Goal: Task Accomplishment & Management: Use online tool/utility

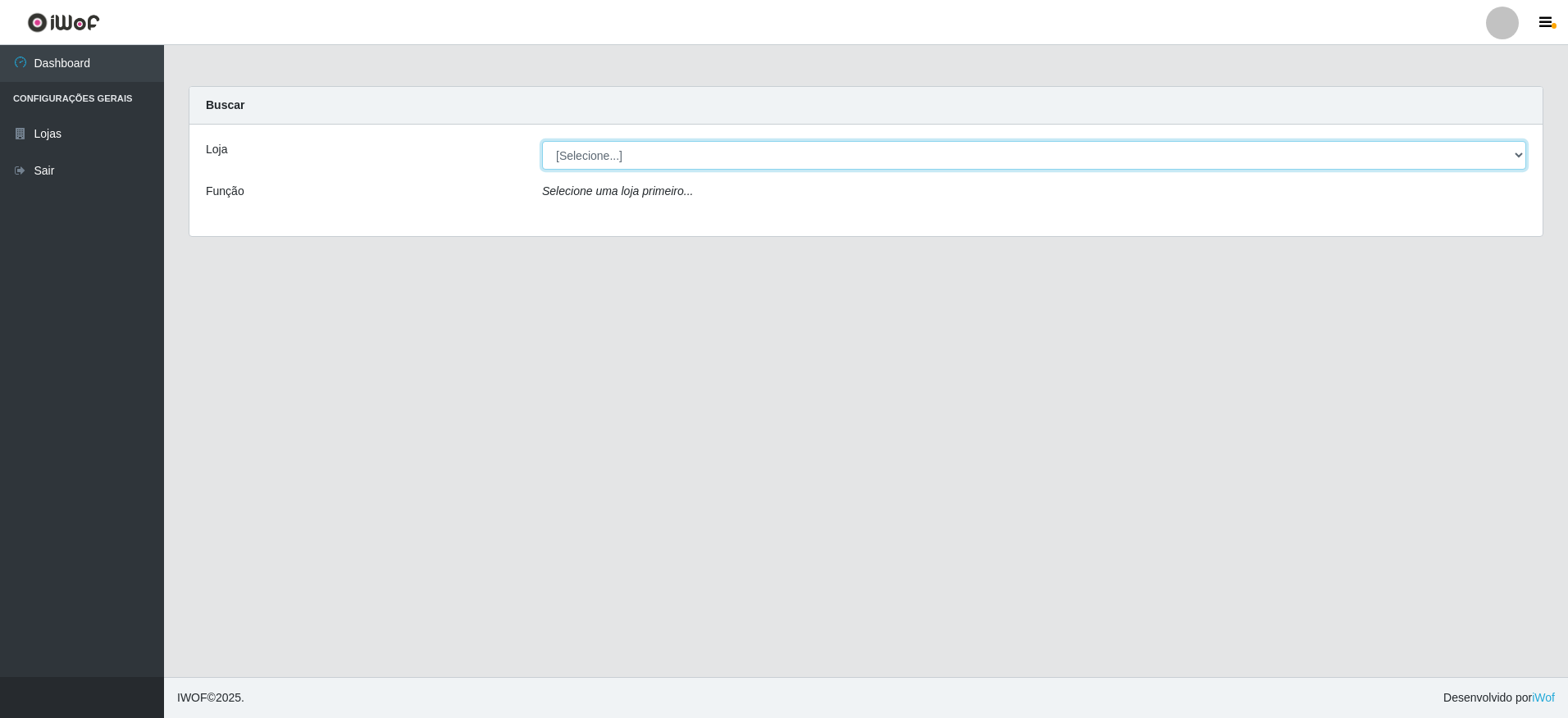
click at [686, 163] on select "[Selecione...] Extrabom - Loja 05 [GEOGRAPHIC_DATA]" at bounding box center [1034, 155] width 984 height 28
select select "494"
click at [542, 141] on select "[Selecione...] Extrabom - Loja 05 [GEOGRAPHIC_DATA]" at bounding box center [1034, 155] width 984 height 28
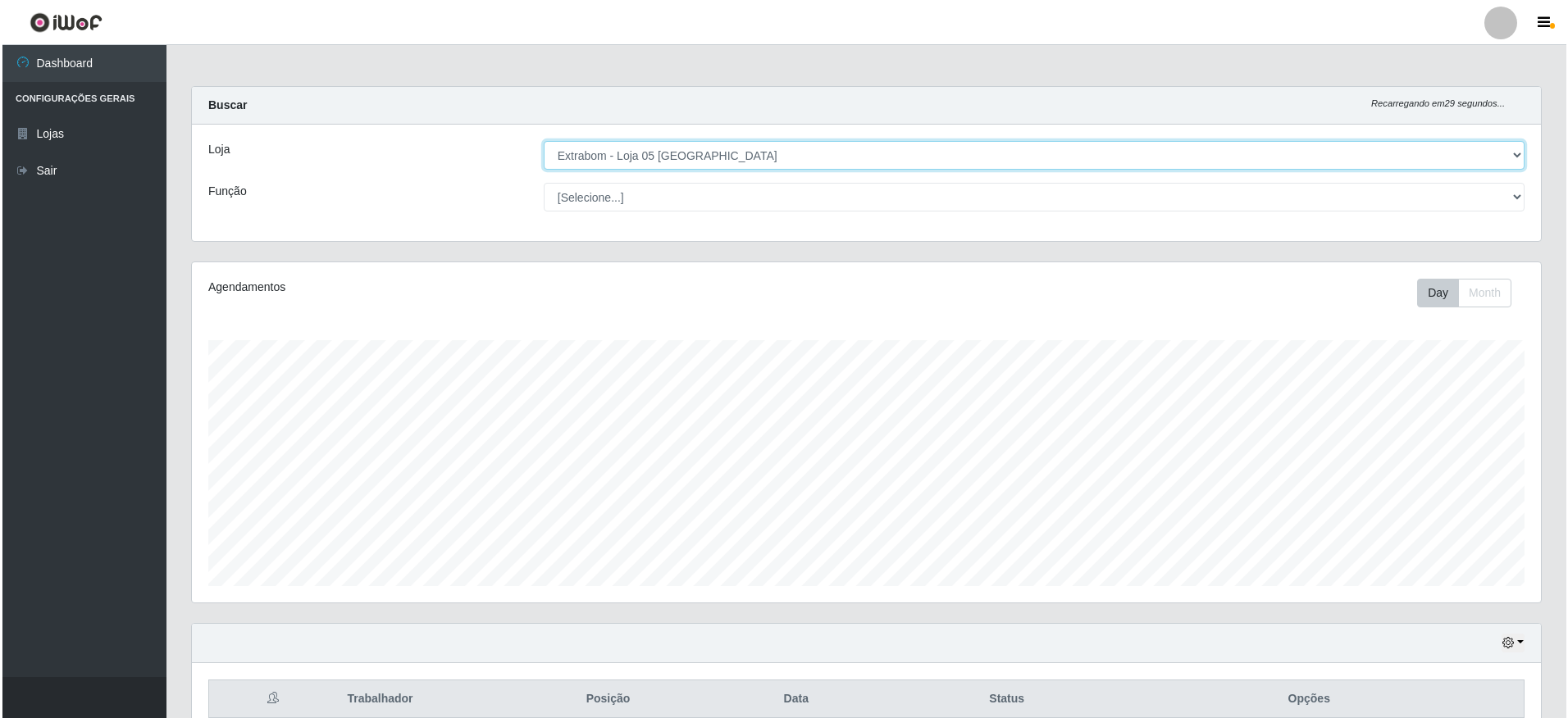
scroll to position [225, 0]
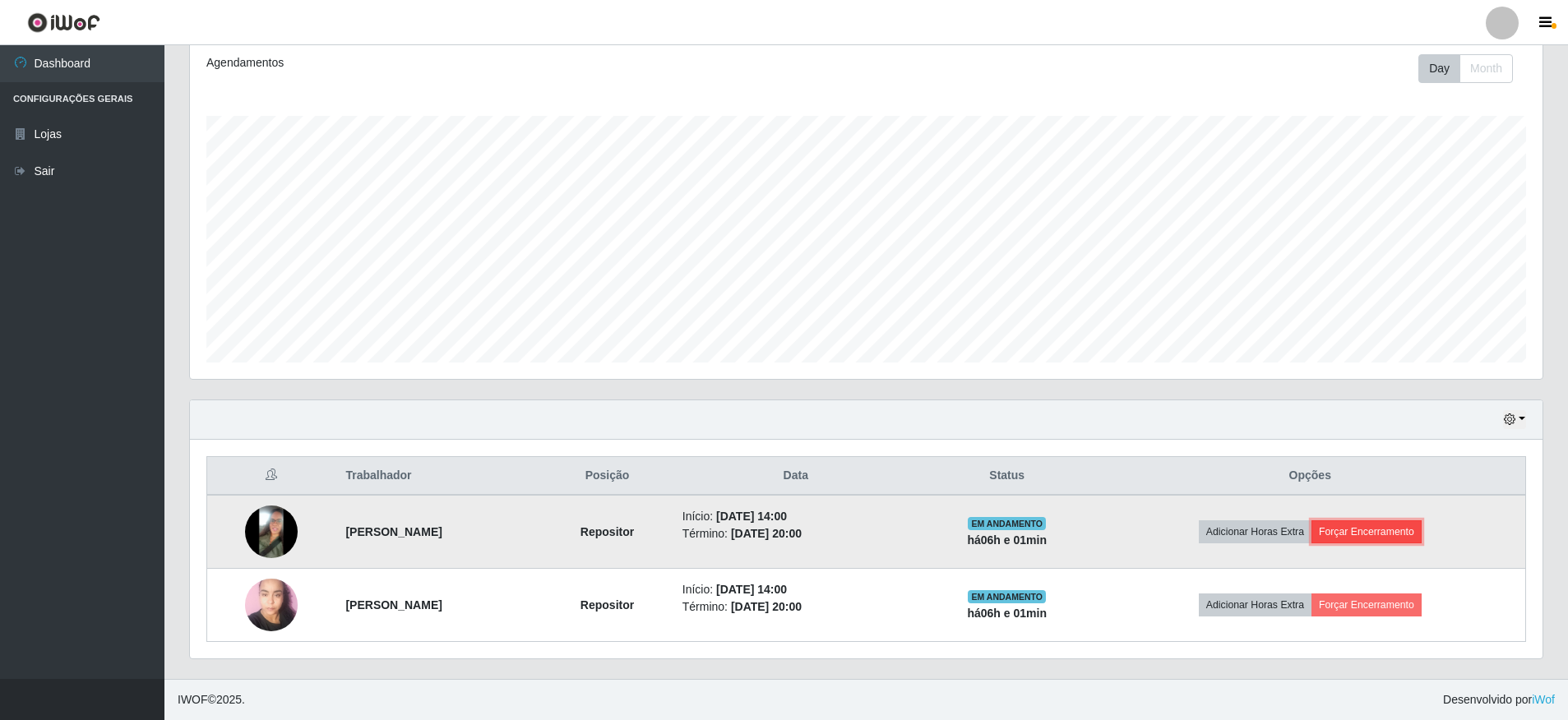
click at [1380, 530] on button "Forçar Encerramento" at bounding box center [1365, 531] width 110 height 23
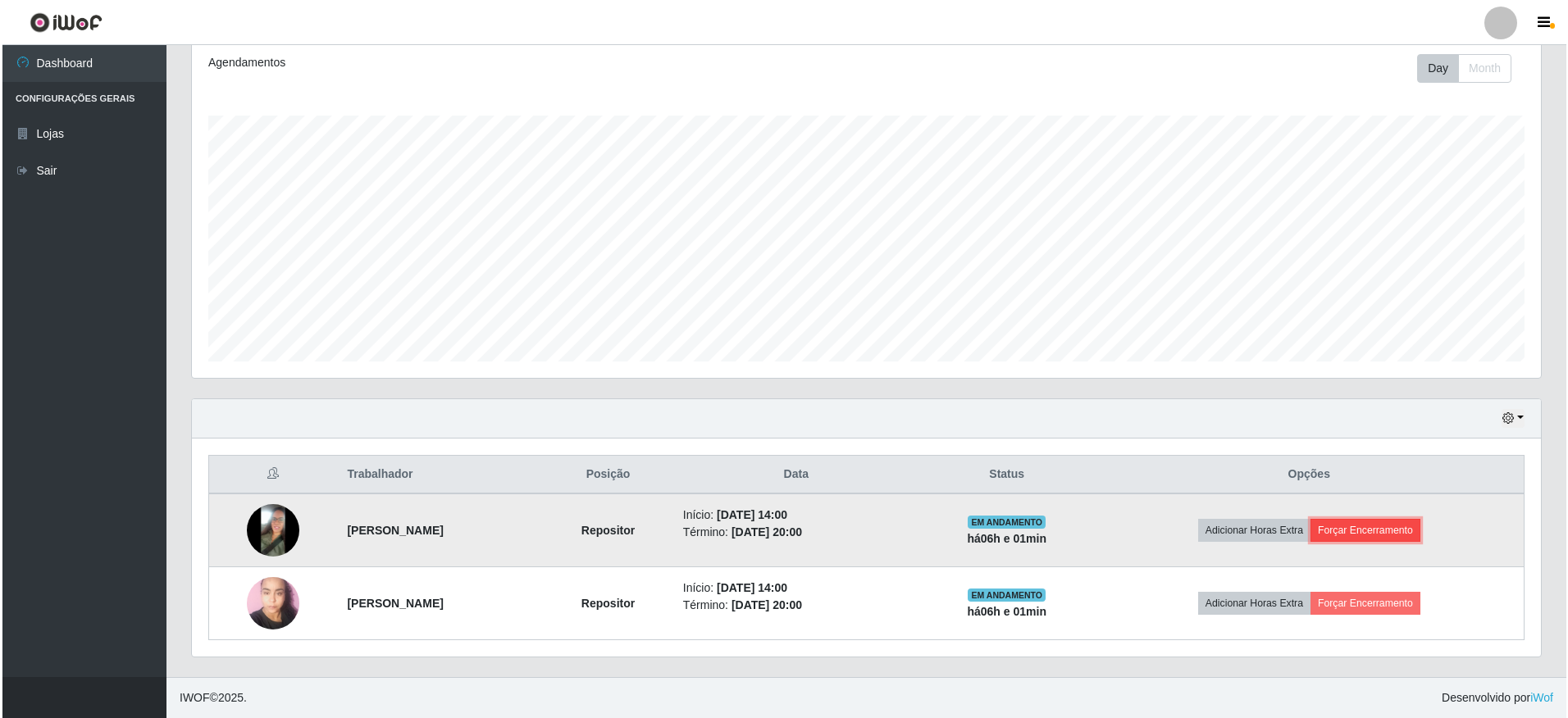
scroll to position [340, 1348]
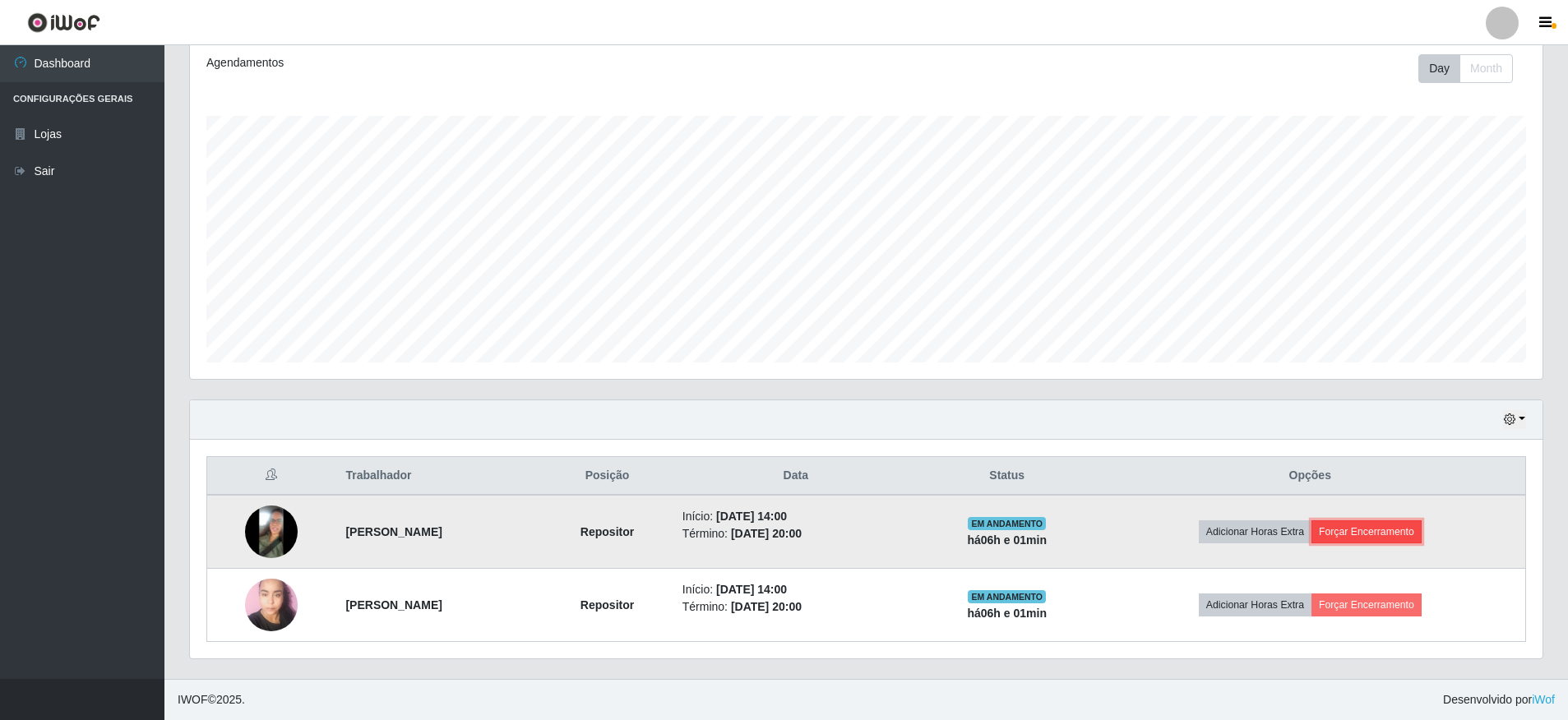
drag, startPoint x: 1380, startPoint y: 530, endPoint x: 1365, endPoint y: 533, distance: 15.3
click at [1365, 533] on button "Forçar Encerramento" at bounding box center [1365, 531] width 110 height 23
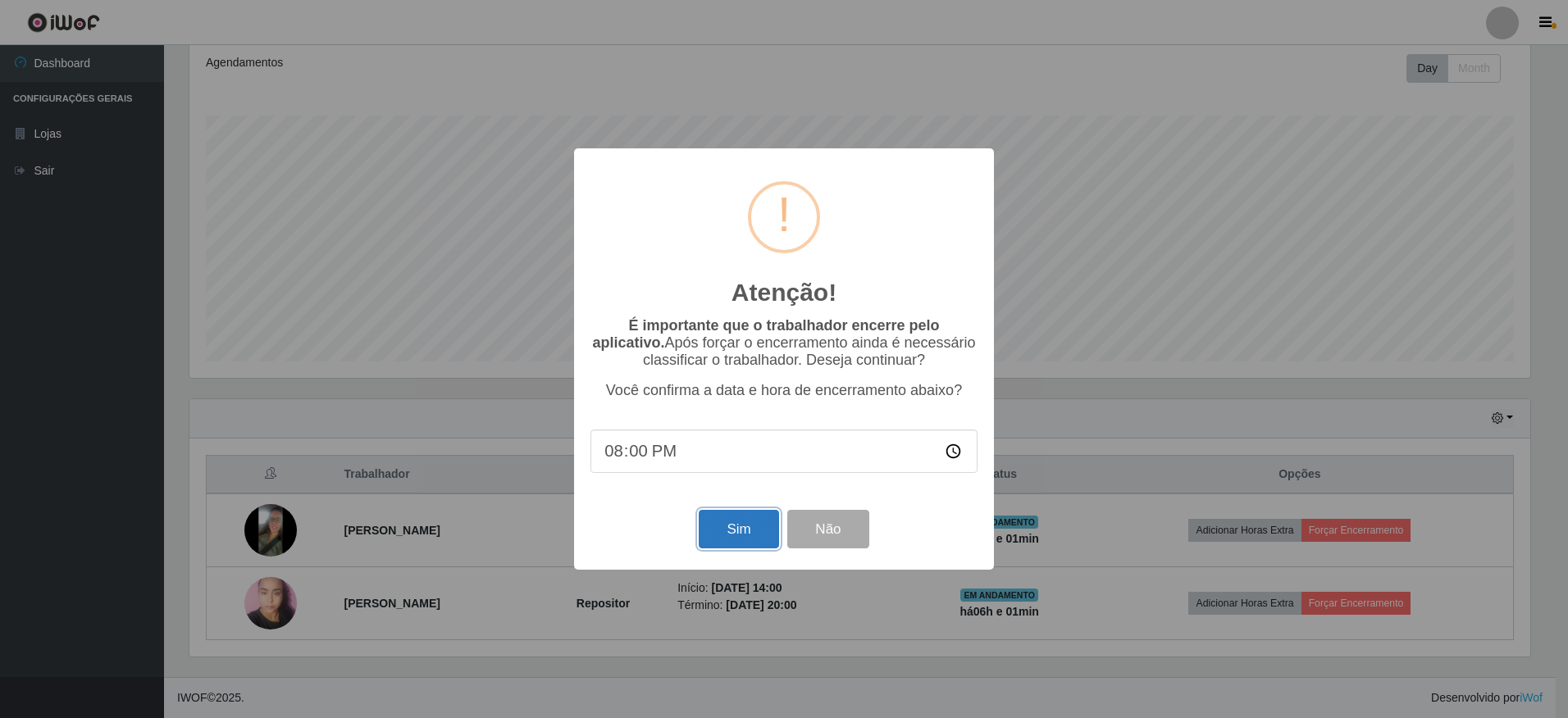
click at [738, 535] on button "Sim" at bounding box center [738, 529] width 80 height 39
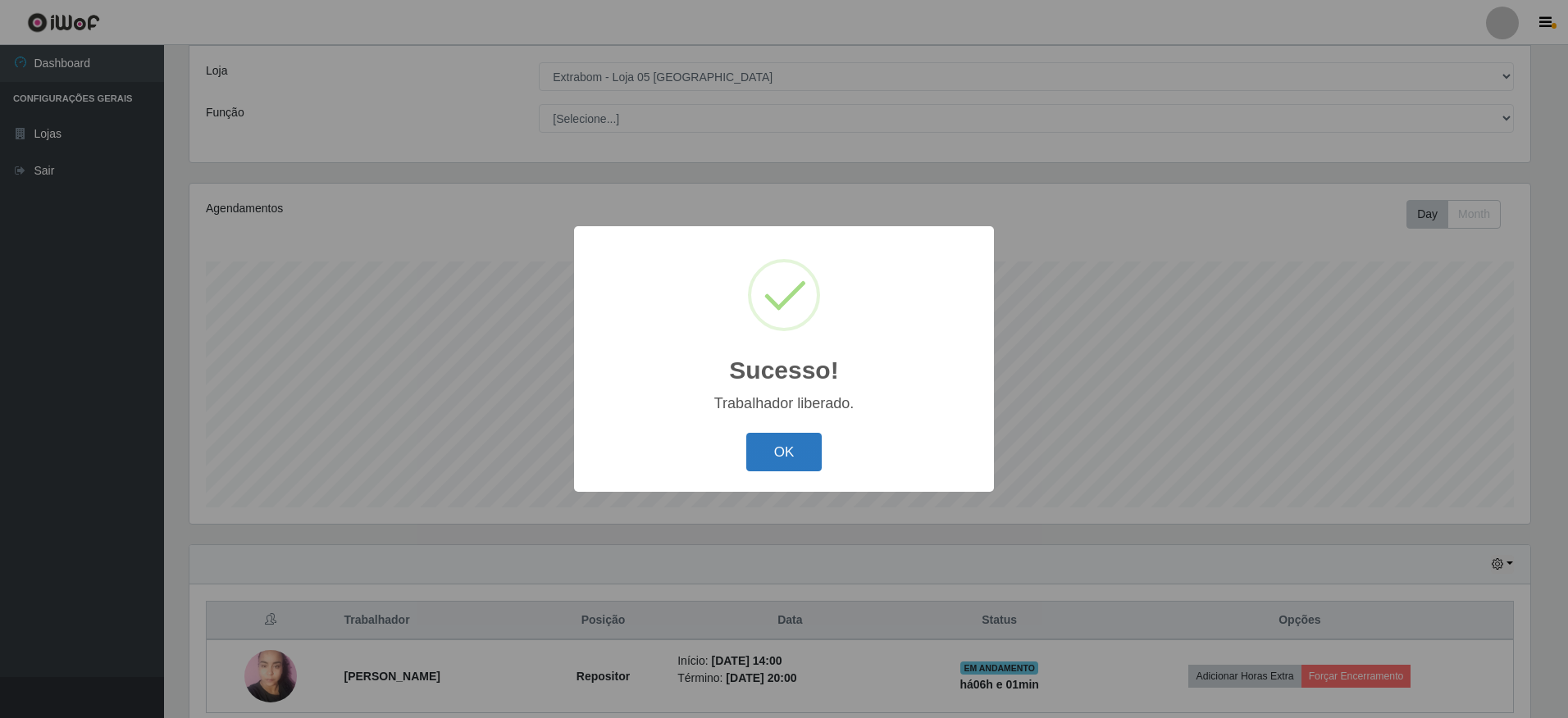
drag, startPoint x: 770, startPoint y: 457, endPoint x: 787, endPoint y: 455, distance: 17.1
click at [771, 457] on button "OK" at bounding box center [784, 452] width 76 height 39
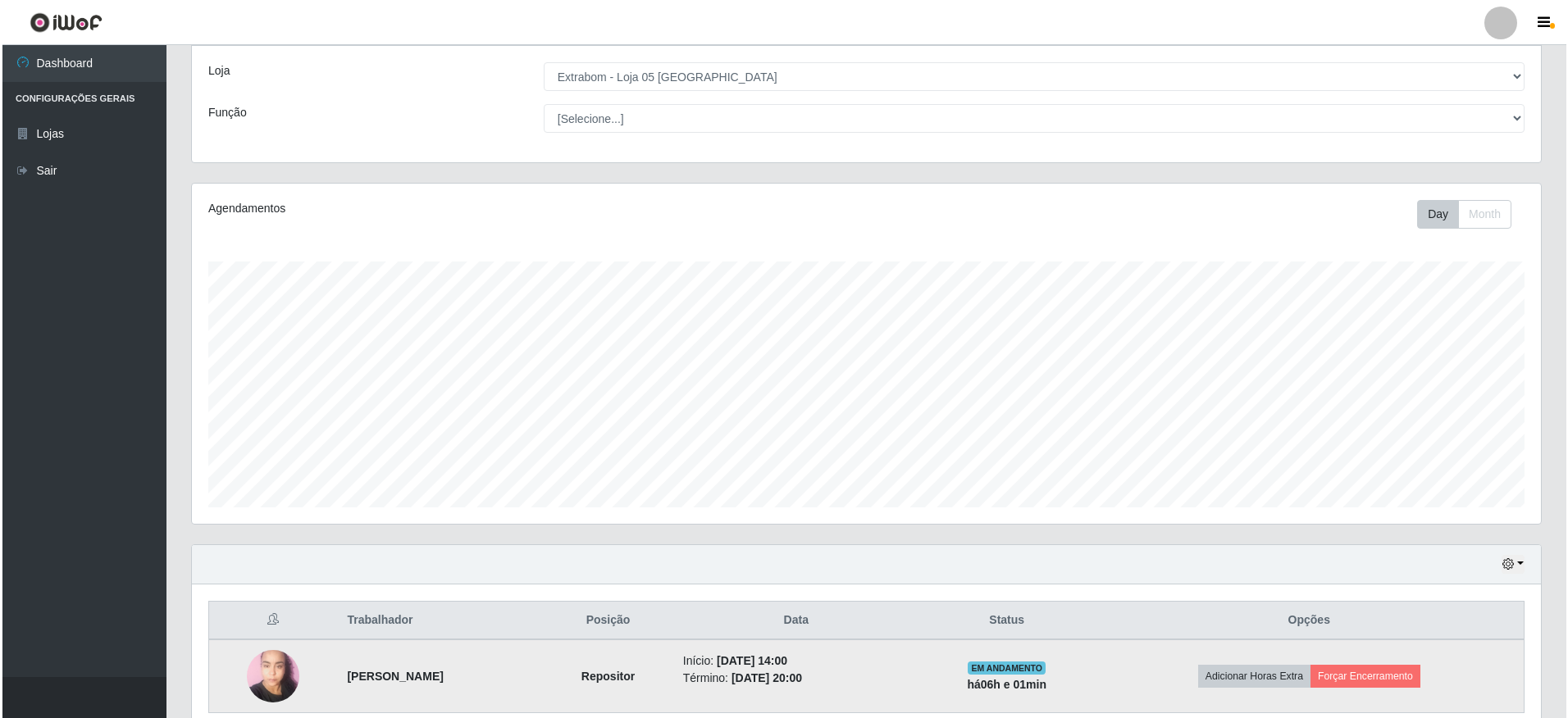
scroll to position [152, 0]
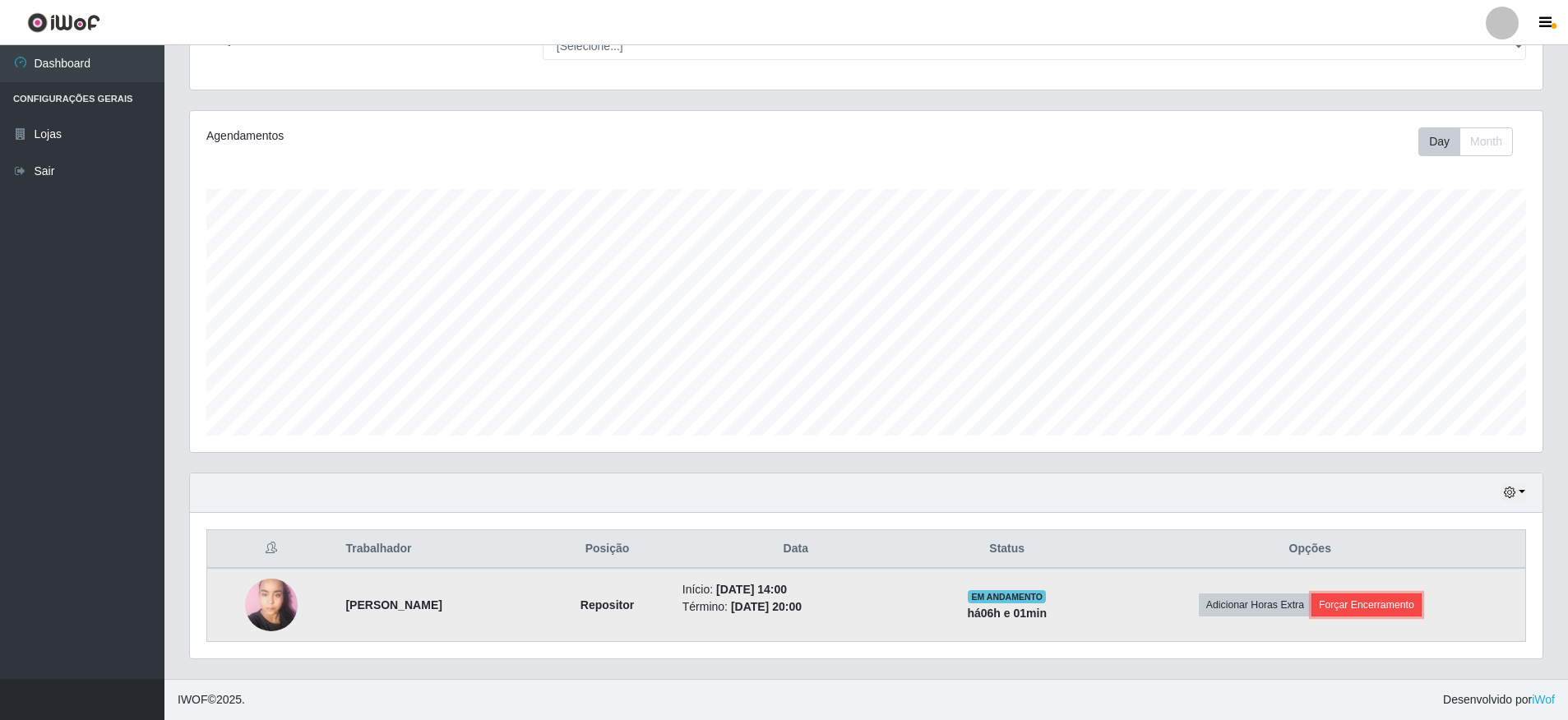
click at [1361, 598] on button "Forçar Encerramento" at bounding box center [1365, 604] width 110 height 23
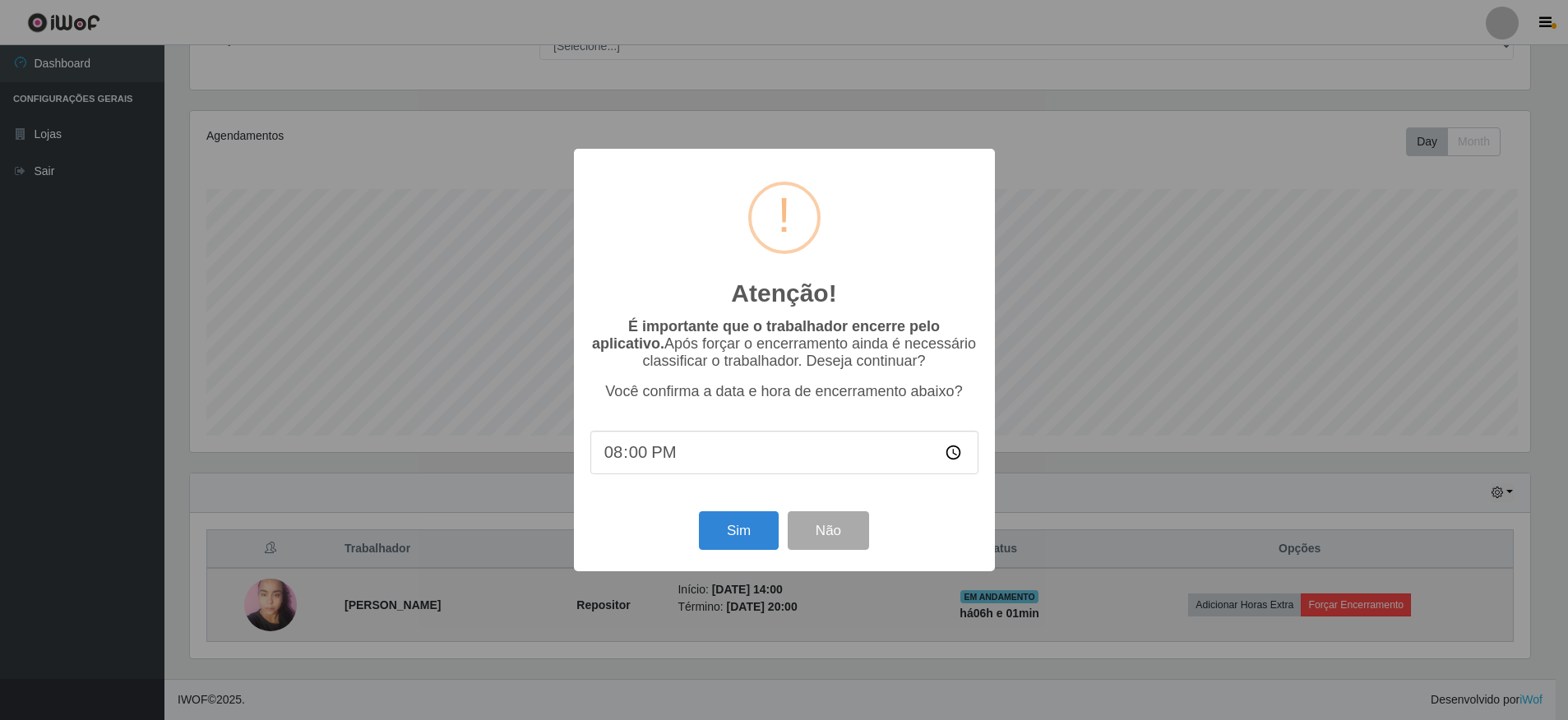
scroll to position [341, 1344]
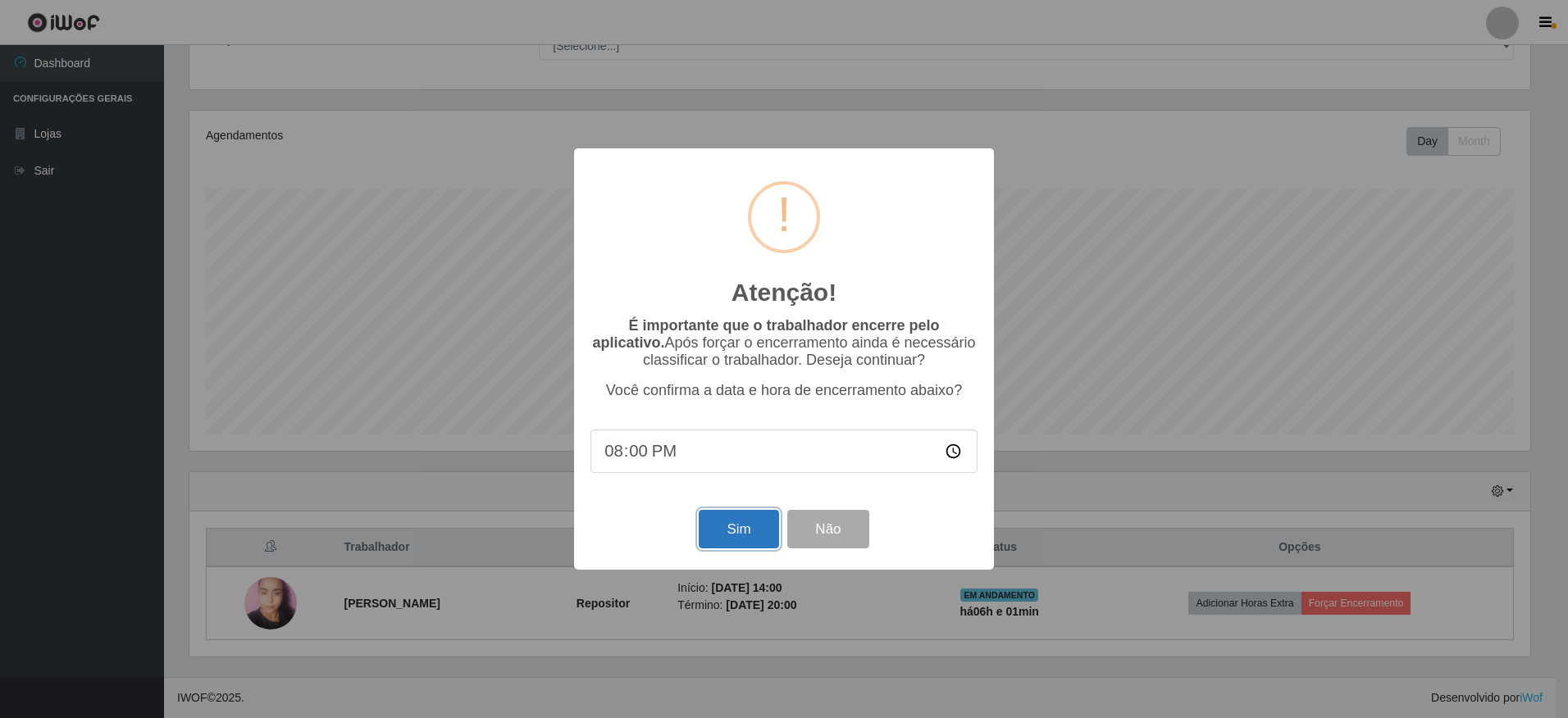
click at [722, 538] on button "Sim" at bounding box center [738, 529] width 80 height 39
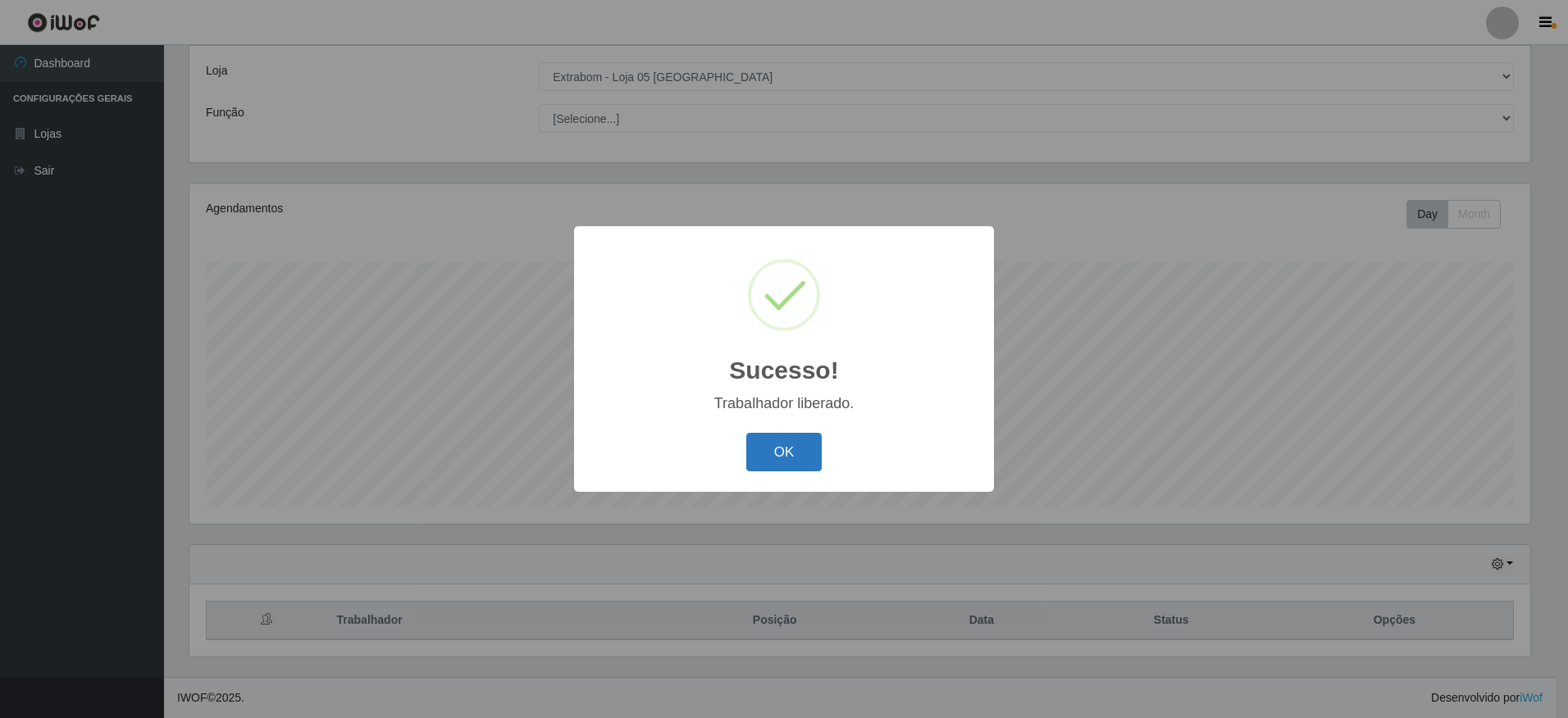
click at [775, 455] on button "OK" at bounding box center [784, 452] width 76 height 39
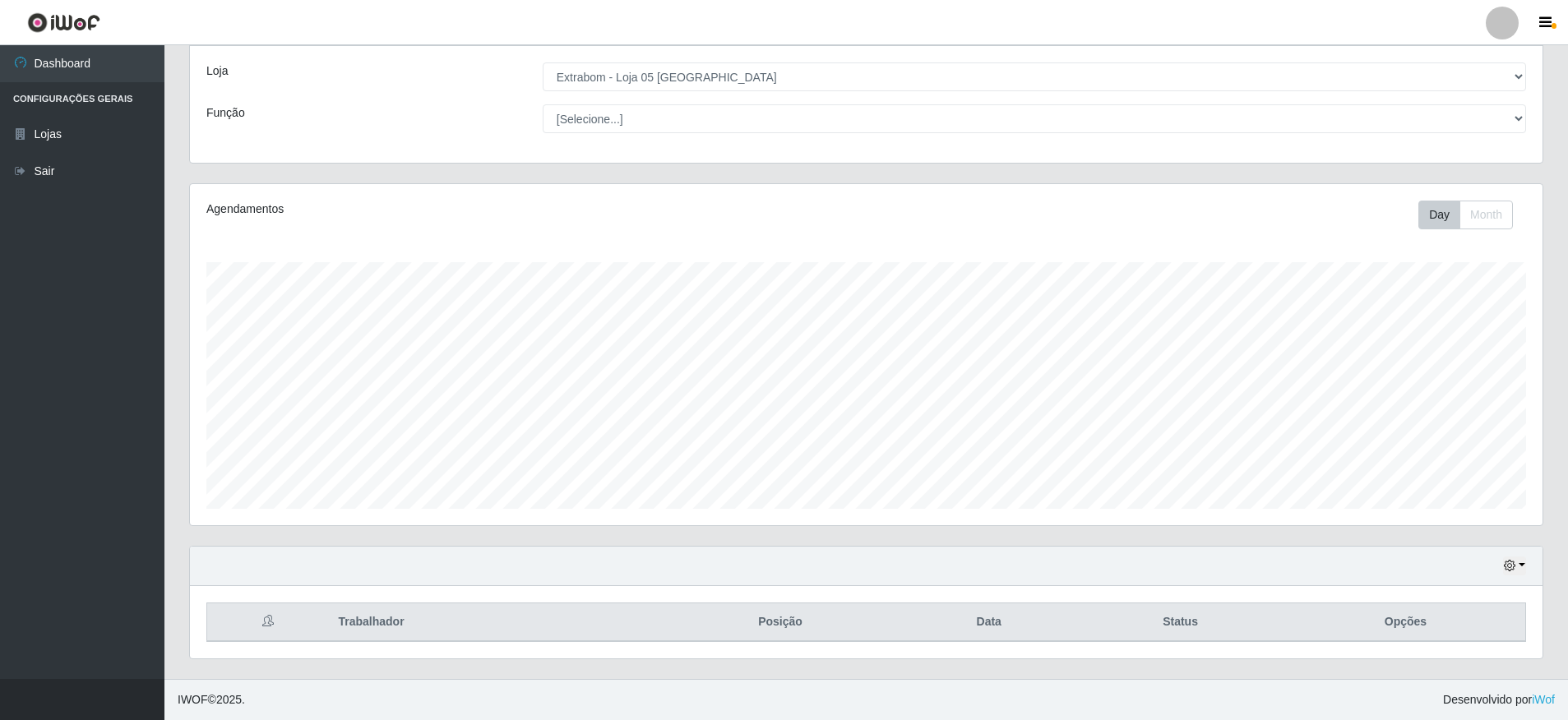
scroll to position [341, 1352]
